Goal: Check status: Verify the current state of an ongoing process or item

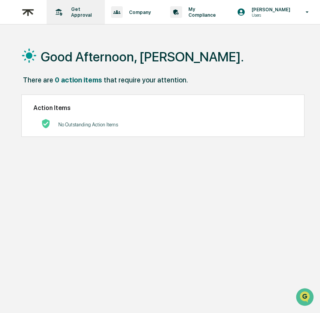
click at [75, 11] on p "Get Approval" at bounding box center [80, 12] width 31 height 12
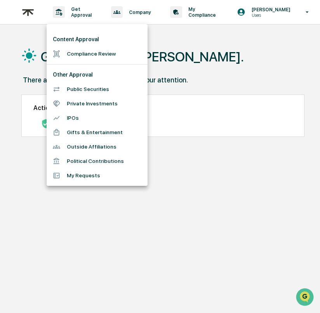
click at [86, 54] on li "Compliance Review" at bounding box center [97, 54] width 101 height 14
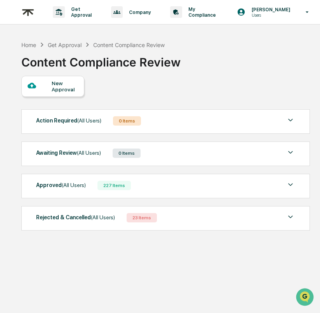
click at [165, 190] on div "Approved (All Users) 227 Items" at bounding box center [165, 185] width 259 height 11
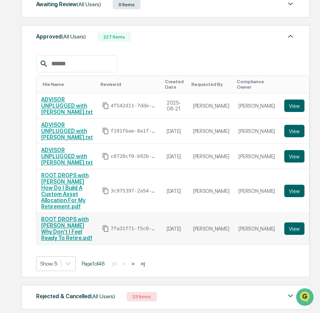
scroll to position [148, 0]
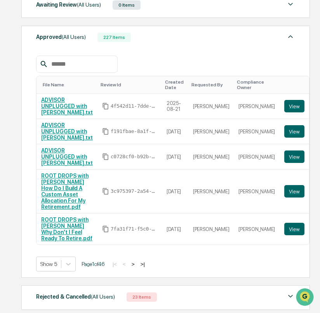
click at [78, 69] on input "text" at bounding box center [81, 64] width 66 height 10
paste input "**********"
type input "**********"
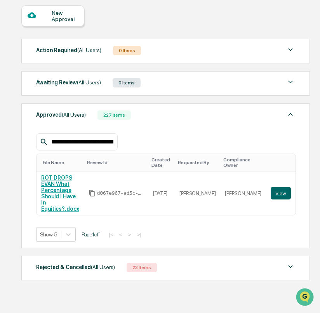
scroll to position [60, 0]
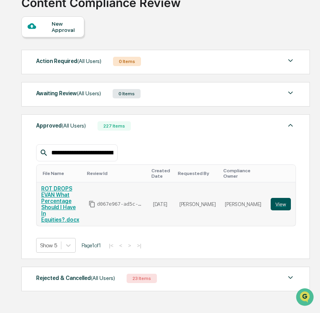
click at [283, 198] on button "View" at bounding box center [281, 204] width 20 height 12
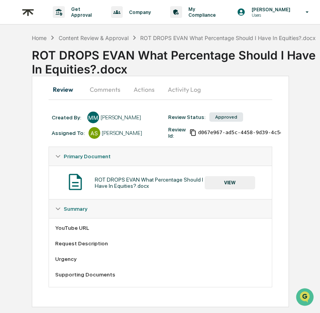
click at [222, 180] on button "VIEW" at bounding box center [230, 182] width 51 height 13
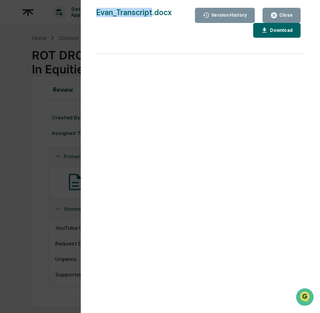
drag, startPoint x: 151, startPoint y: 11, endPoint x: 81, endPoint y: 11, distance: 70.4
click at [81, 11] on div "Version History [DATE] 09:28 PM [PERSON_NAME] Evan_Transcript.docx Close Versio…" at bounding box center [160, 156] width 320 height 313
copy div "Version History [DATE] 09:28 PM [PERSON_NAME] Evan_Transcript"
